Goal: Communication & Community: Answer question/provide support

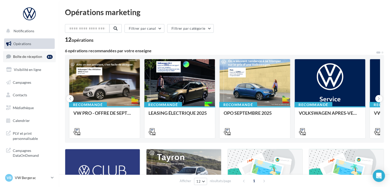
click at [34, 60] on link "Boîte de réception 81" at bounding box center [29, 56] width 53 height 11
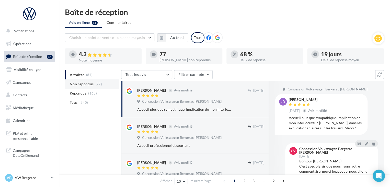
click at [86, 85] on span "Non répondus" at bounding box center [82, 83] width 24 height 5
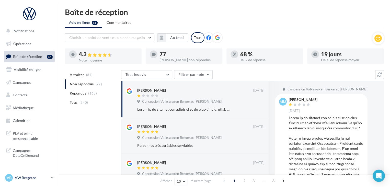
click at [53, 178] on icon at bounding box center [52, 177] width 3 height 4
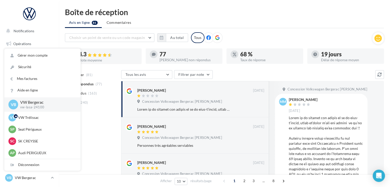
click at [175, 15] on div "Boîte de réception" at bounding box center [224, 12] width 319 height 8
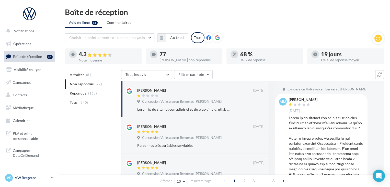
click at [22, 175] on p "VW Bergerac" at bounding box center [32, 177] width 34 height 5
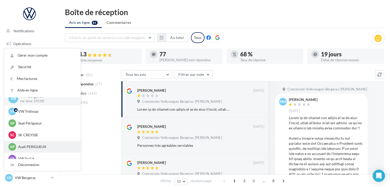
scroll to position [12, 0]
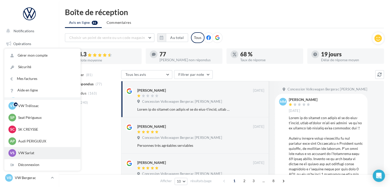
click at [37, 155] on p "VW Sarlat" at bounding box center [46, 152] width 56 height 5
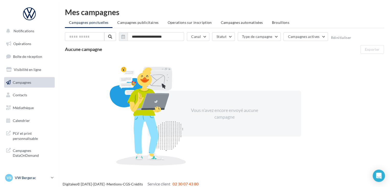
click at [32, 178] on p "VW Bergerac" at bounding box center [32, 177] width 34 height 5
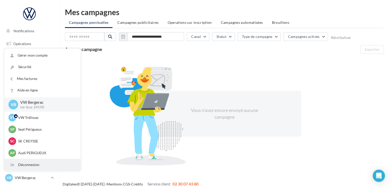
click at [34, 166] on div "Déconnexion" at bounding box center [42, 164] width 76 height 11
